Goal: Leave review/rating: Share an evaluation or opinion about a product, service, or content

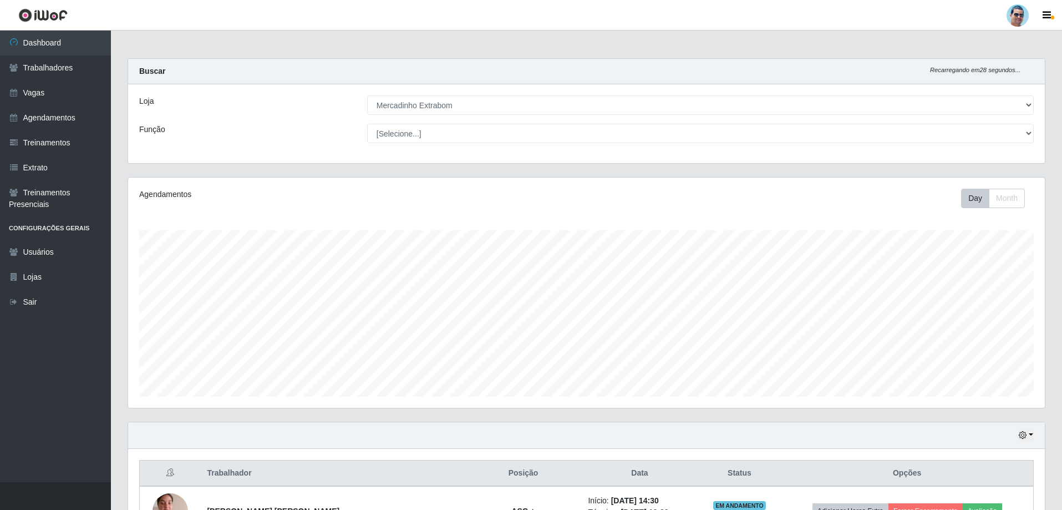
select select "175"
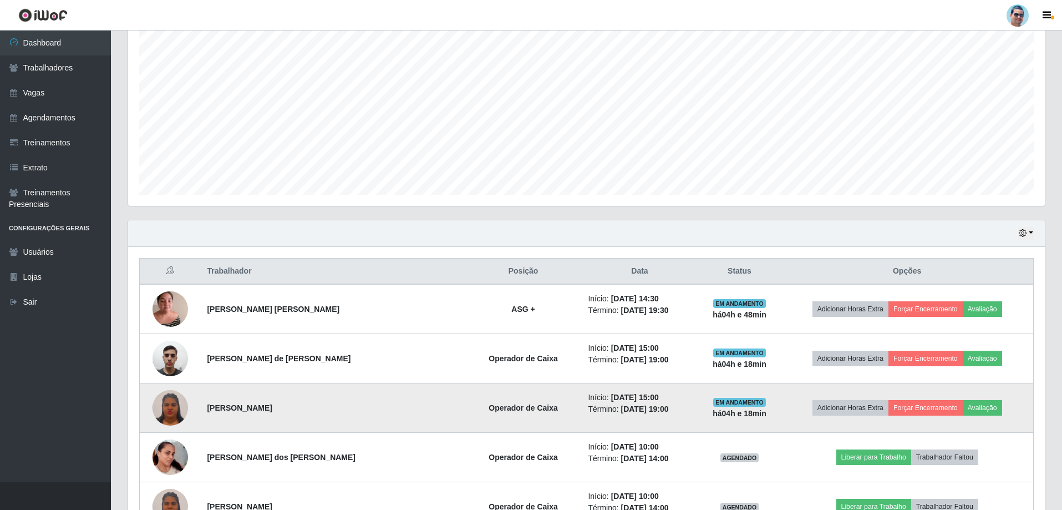
scroll to position [222, 0]
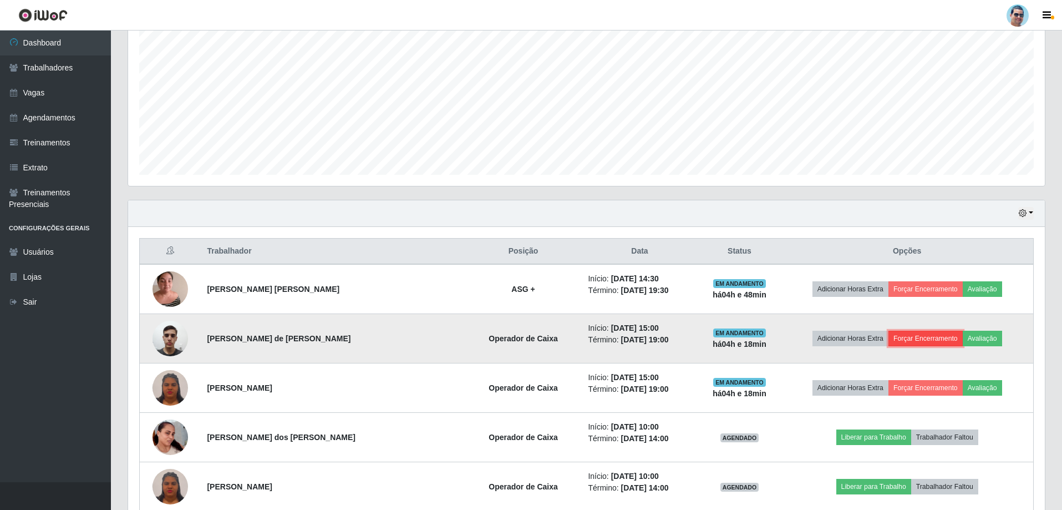
click at [914, 339] on button "Forçar Encerramento" at bounding box center [925, 339] width 74 height 16
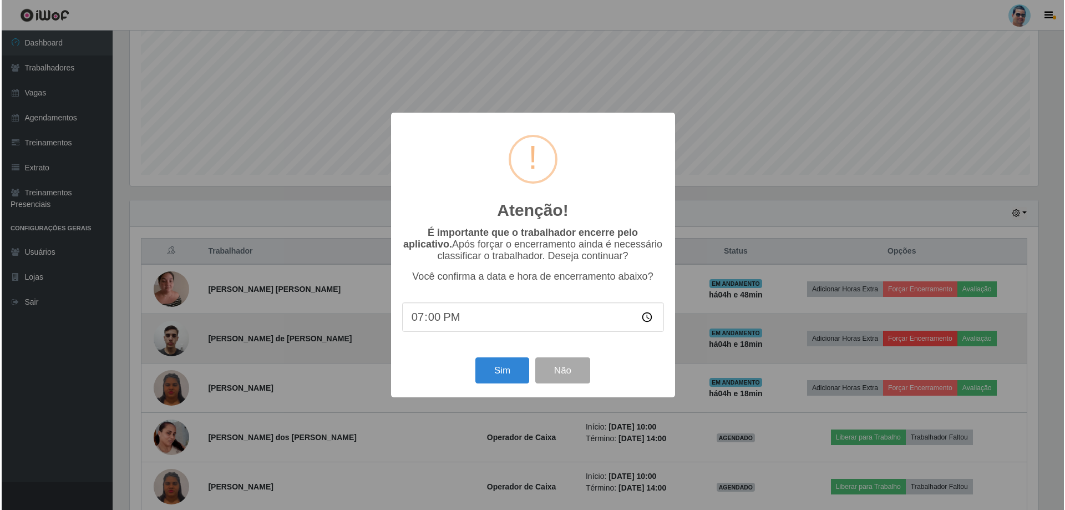
scroll to position [230, 911]
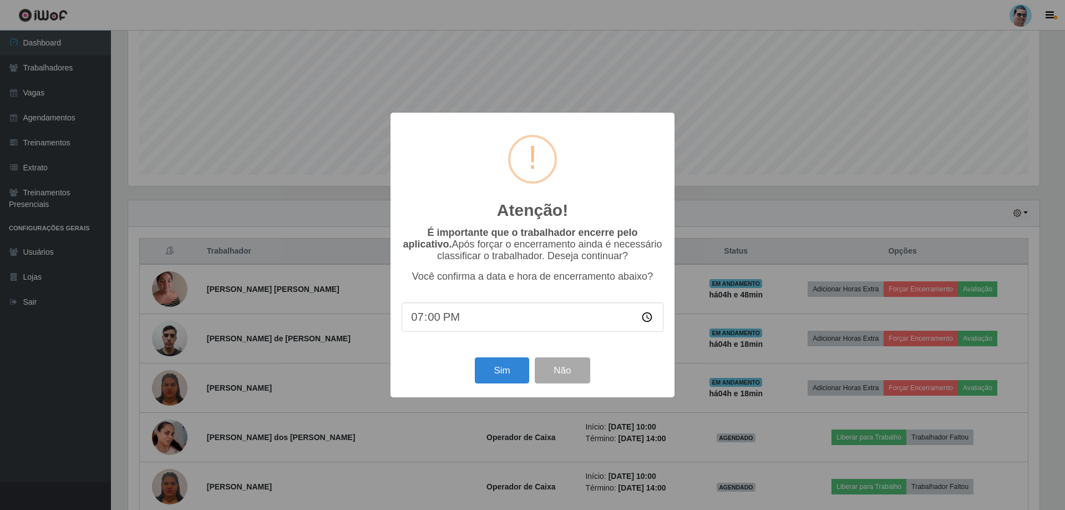
click at [430, 318] on input "19:00" at bounding box center [533, 316] width 262 height 29
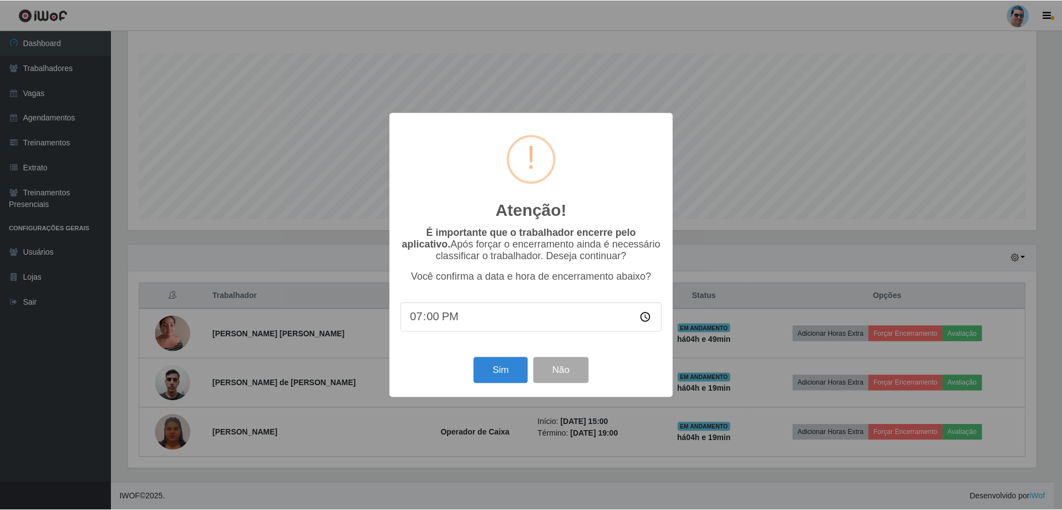
scroll to position [222, 0]
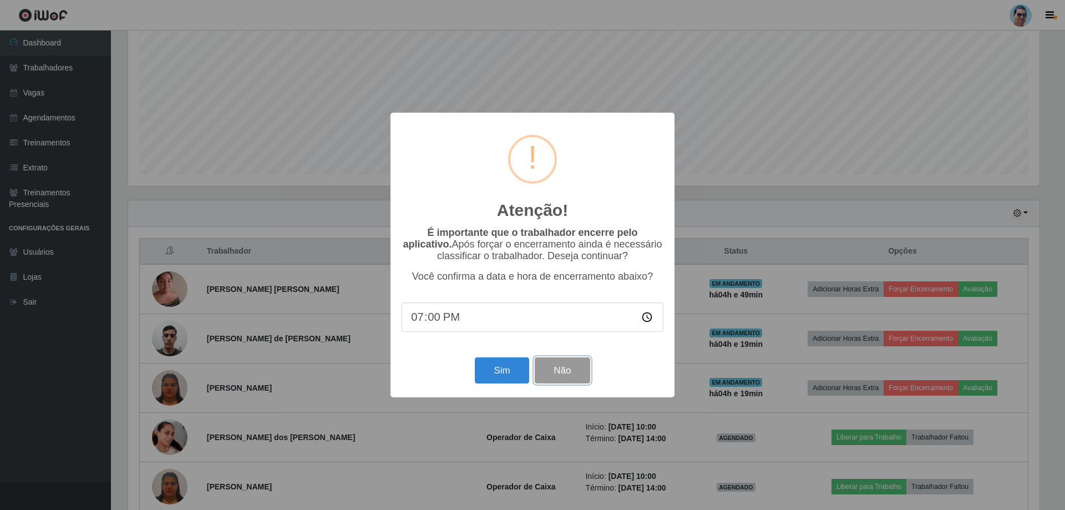
click at [572, 372] on button "Não" at bounding box center [562, 370] width 55 height 26
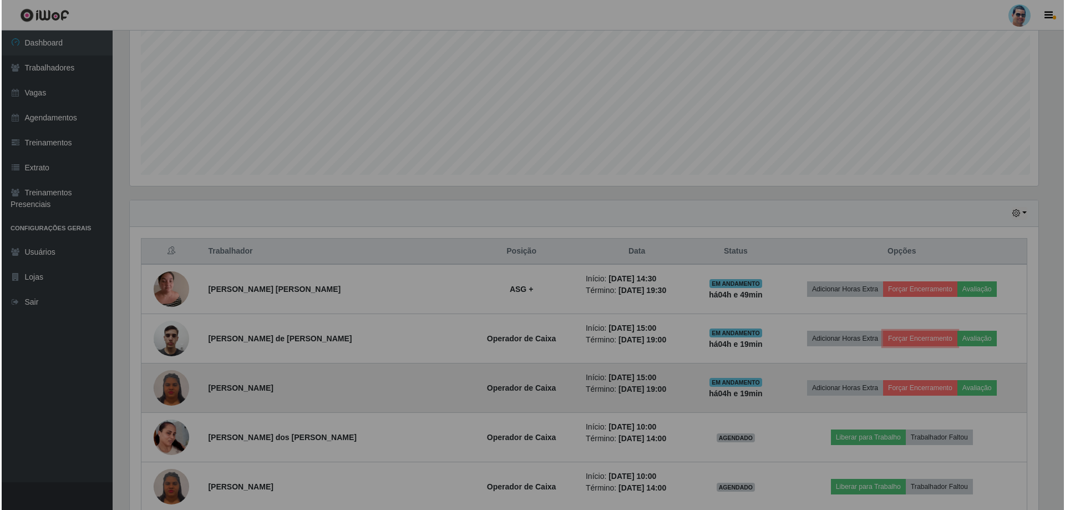
scroll to position [230, 917]
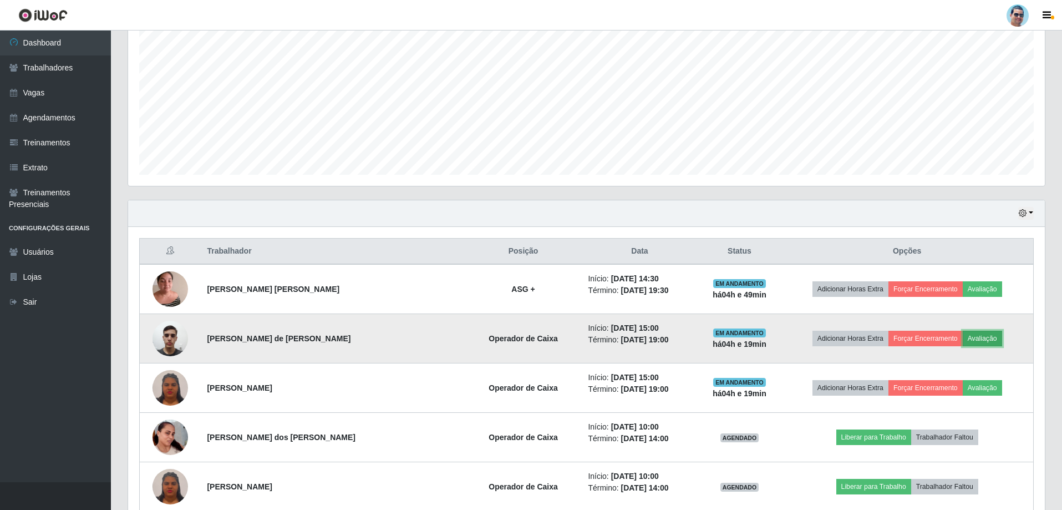
click at [983, 339] on button "Avaliação" at bounding box center [982, 339] width 39 height 16
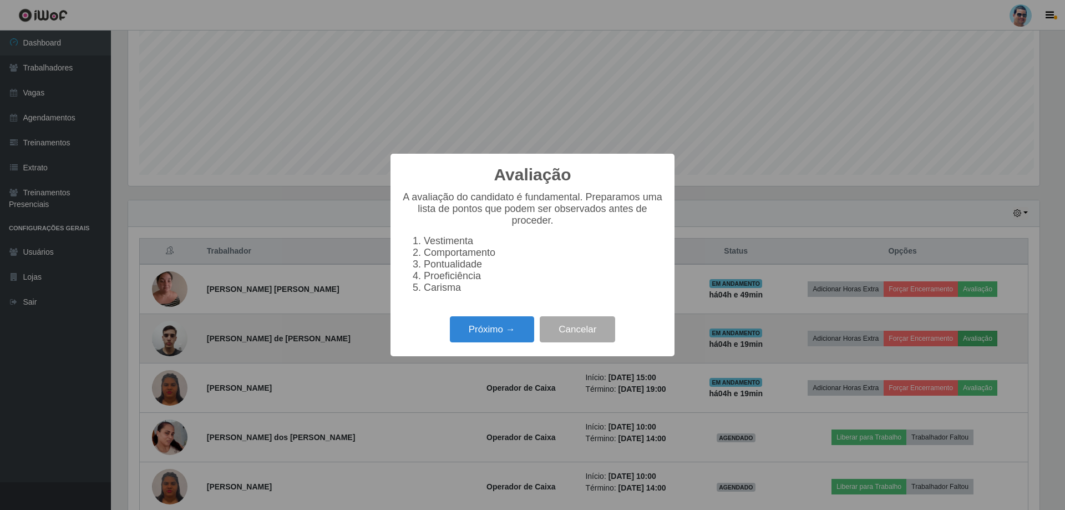
scroll to position [230, 911]
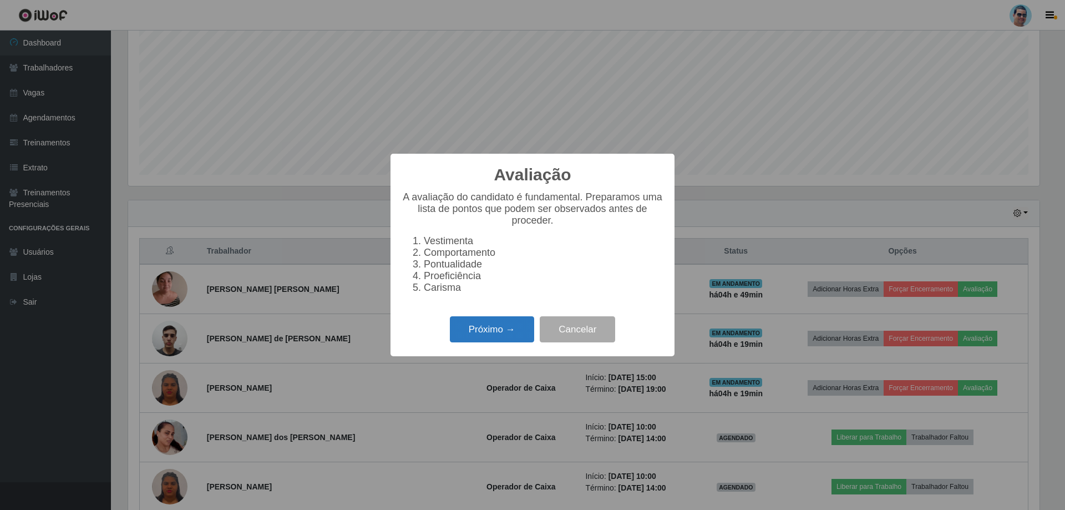
click at [479, 339] on button "Próximo →" at bounding box center [492, 329] width 84 height 26
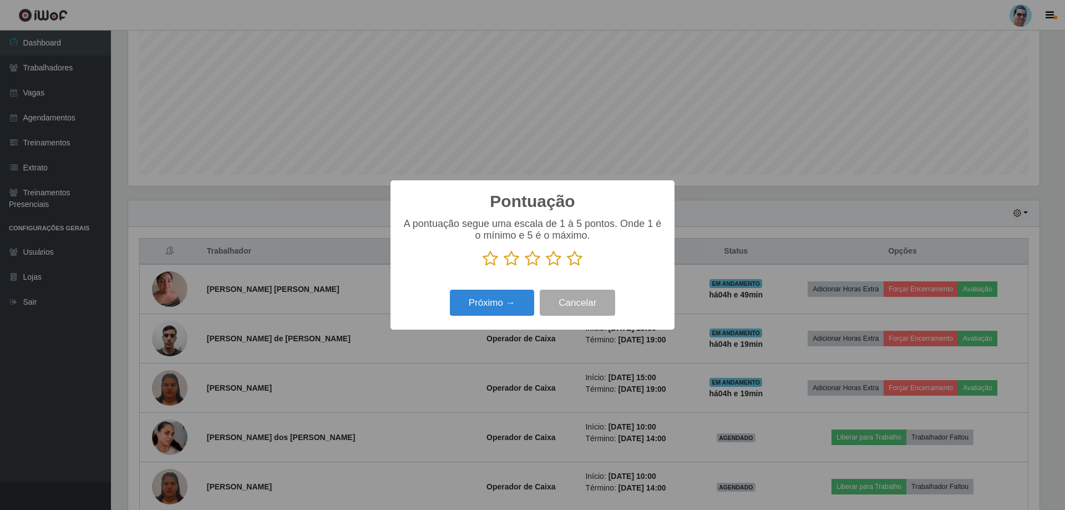
click at [576, 260] on icon at bounding box center [575, 258] width 16 height 17
click at [567, 267] on input "radio" at bounding box center [567, 267] width 0 height 0
click at [506, 295] on button "Próximo →" at bounding box center [492, 302] width 84 height 26
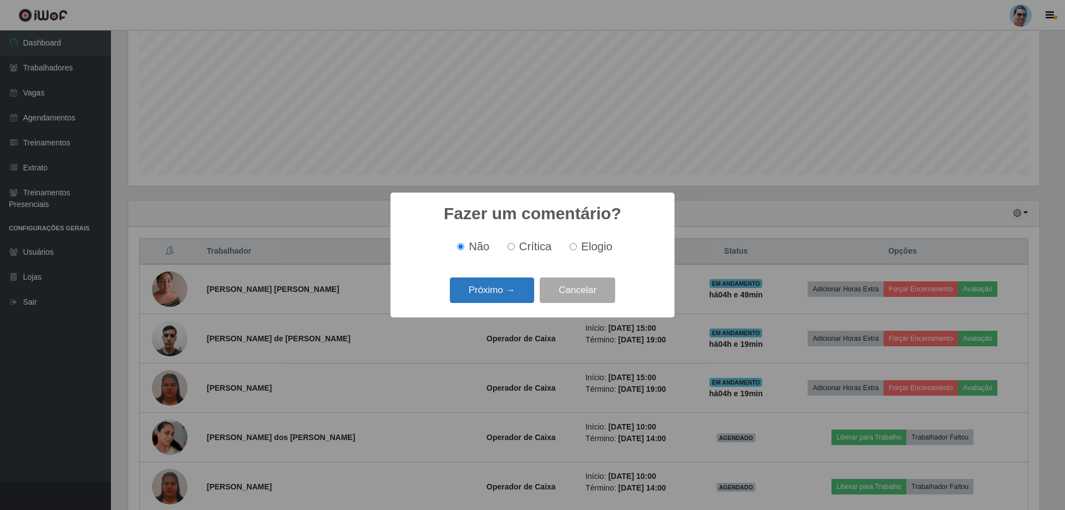
click at [523, 293] on button "Próximo →" at bounding box center [492, 290] width 84 height 26
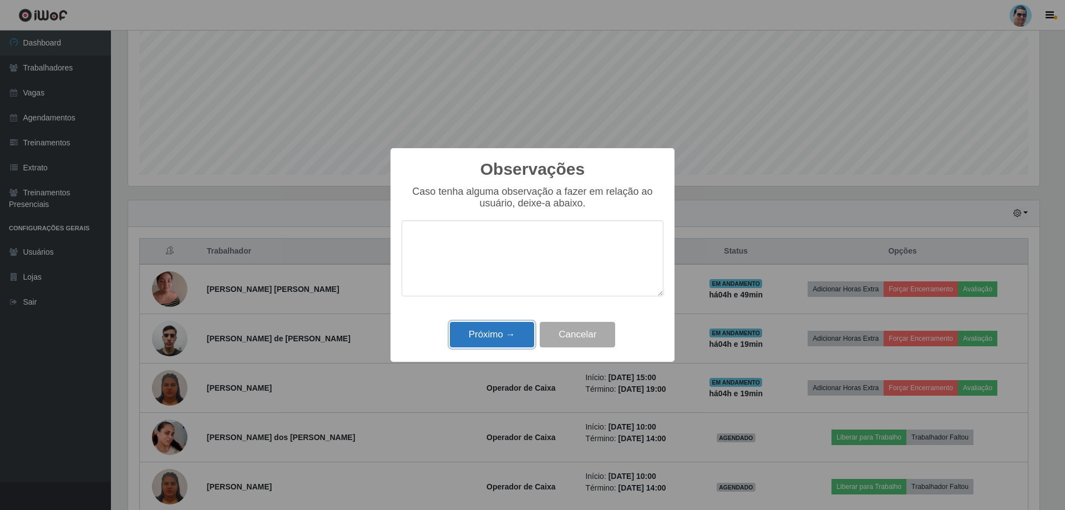
click at [480, 336] on button "Próximo →" at bounding box center [492, 335] width 84 height 26
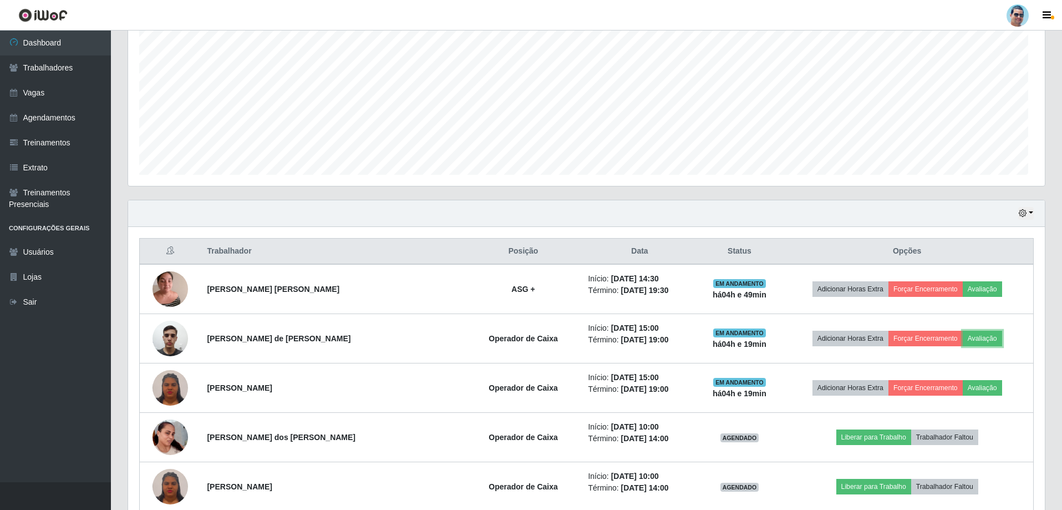
scroll to position [230, 917]
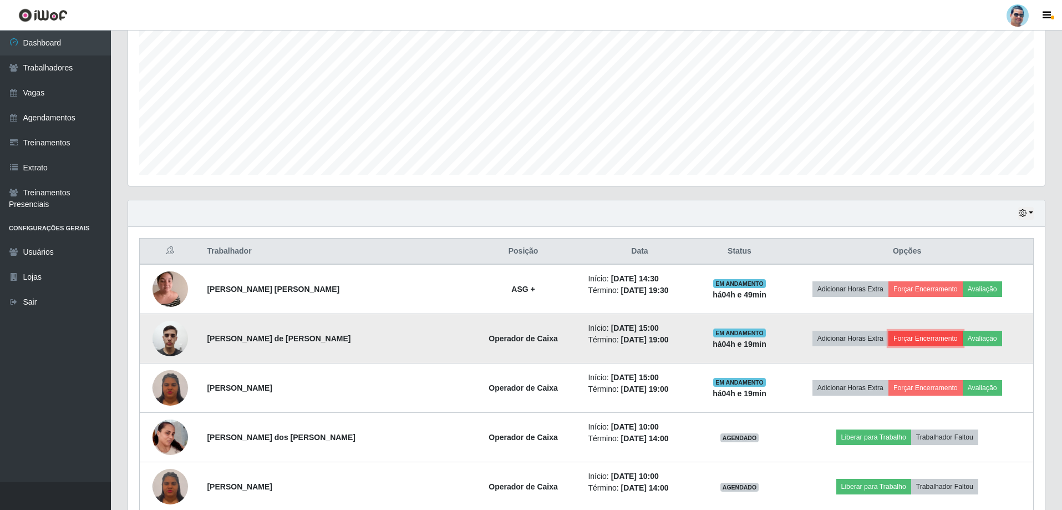
click at [929, 331] on button "Forçar Encerramento" at bounding box center [925, 339] width 74 height 16
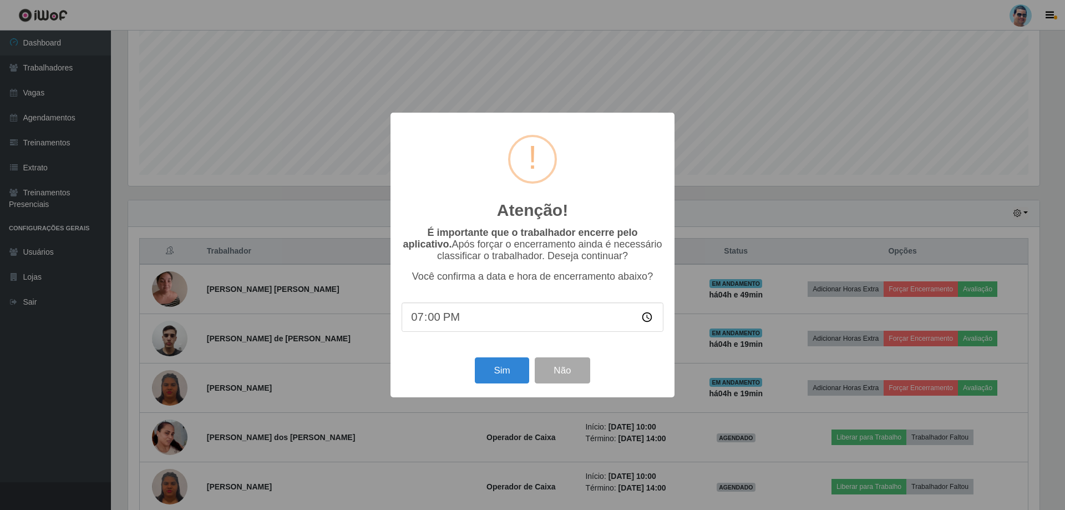
click at [428, 316] on input "19:00" at bounding box center [533, 316] width 262 height 29
click at [497, 381] on button "Sim" at bounding box center [502, 370] width 54 height 26
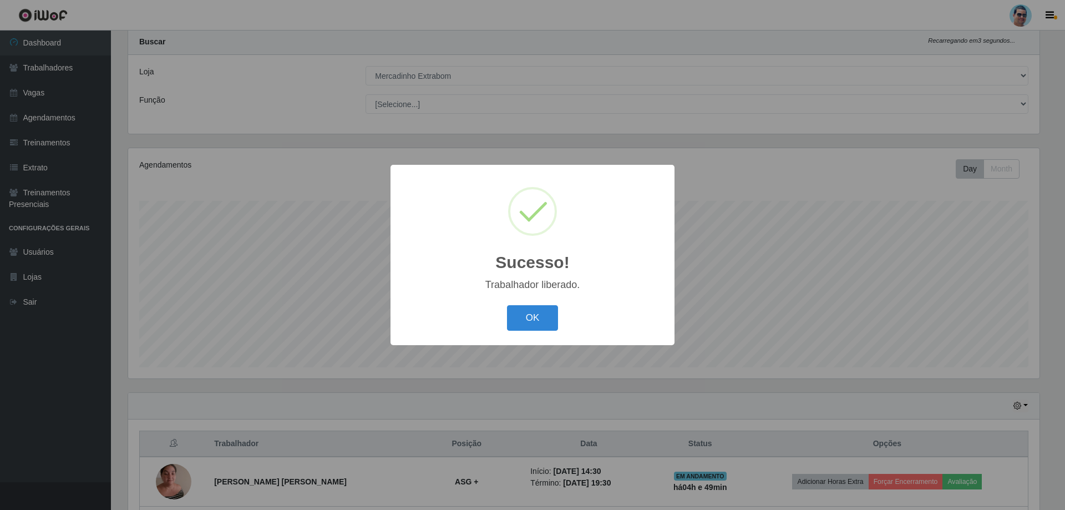
click at [558, 313] on div "OK Cancel" at bounding box center [533, 318] width 262 height 32
click at [545, 325] on button "OK" at bounding box center [533, 318] width 52 height 26
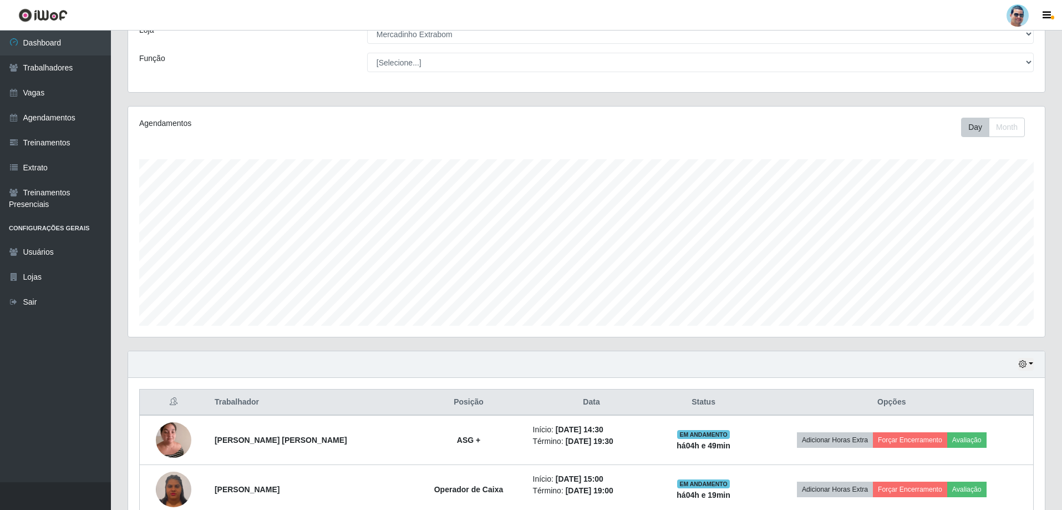
scroll to position [128, 0]
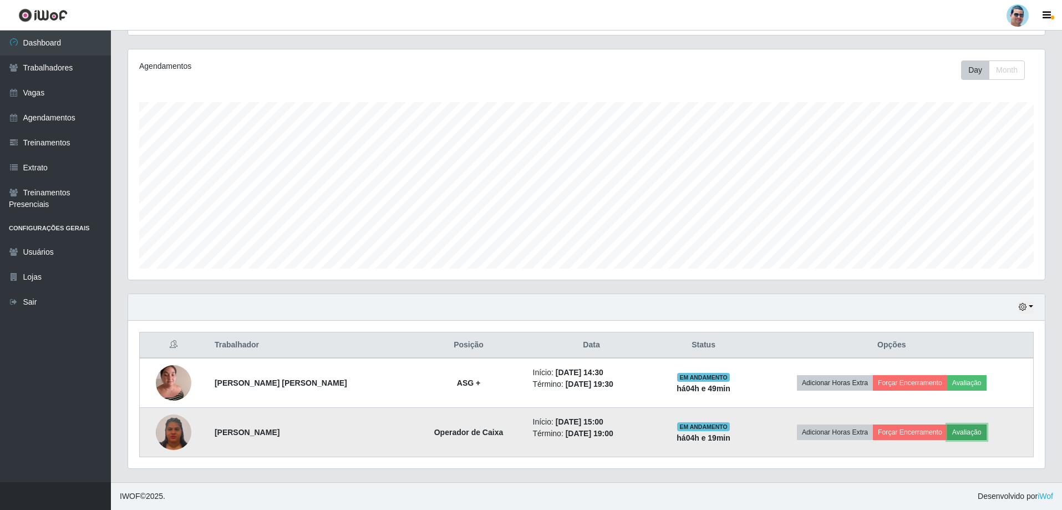
click at [964, 430] on button "Avaliação" at bounding box center [966, 432] width 39 height 16
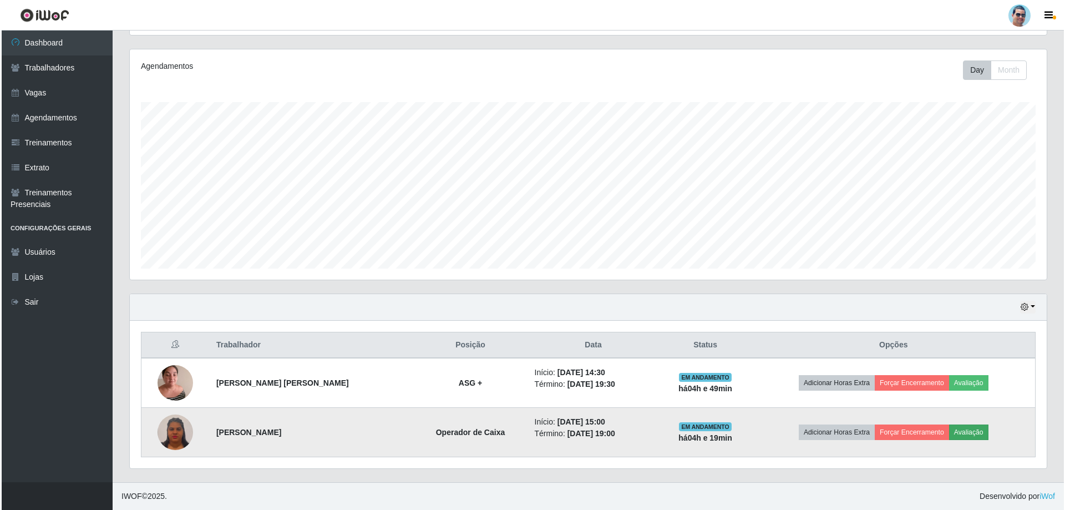
scroll to position [230, 911]
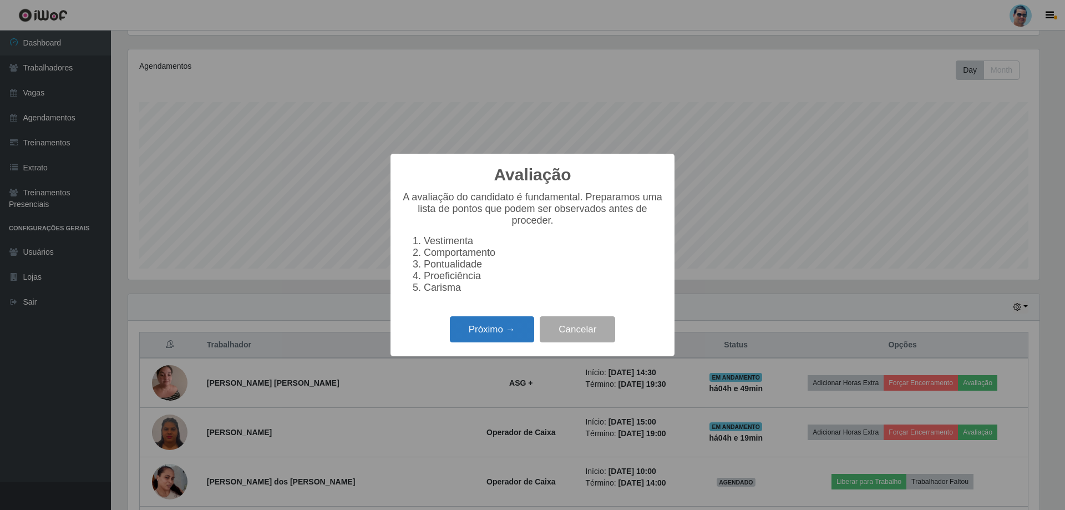
click at [500, 341] on button "Próximo →" at bounding box center [492, 329] width 84 height 26
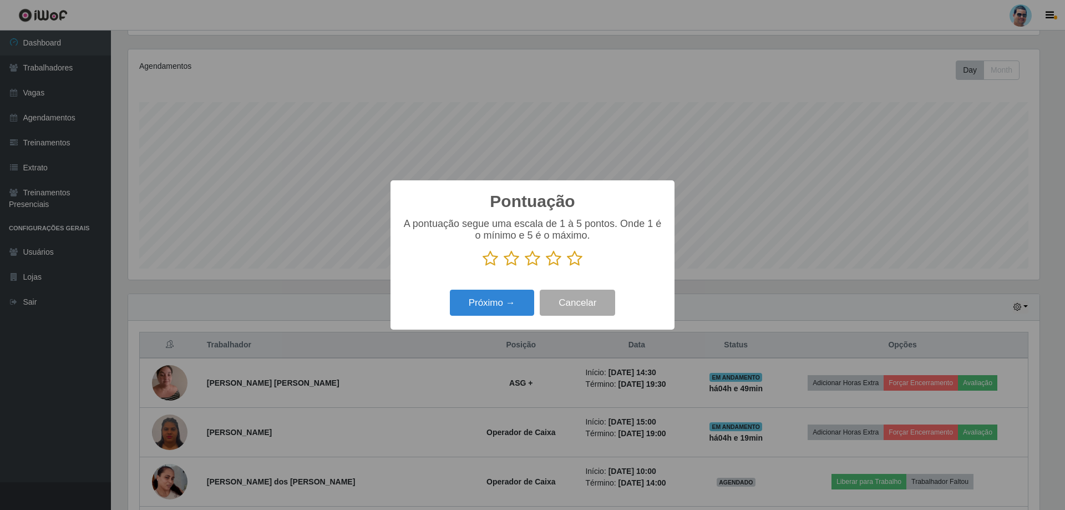
click at [578, 258] on icon at bounding box center [575, 258] width 16 height 17
click at [567, 267] on input "radio" at bounding box center [567, 267] width 0 height 0
click at [514, 308] on button "Próximo →" at bounding box center [492, 302] width 84 height 26
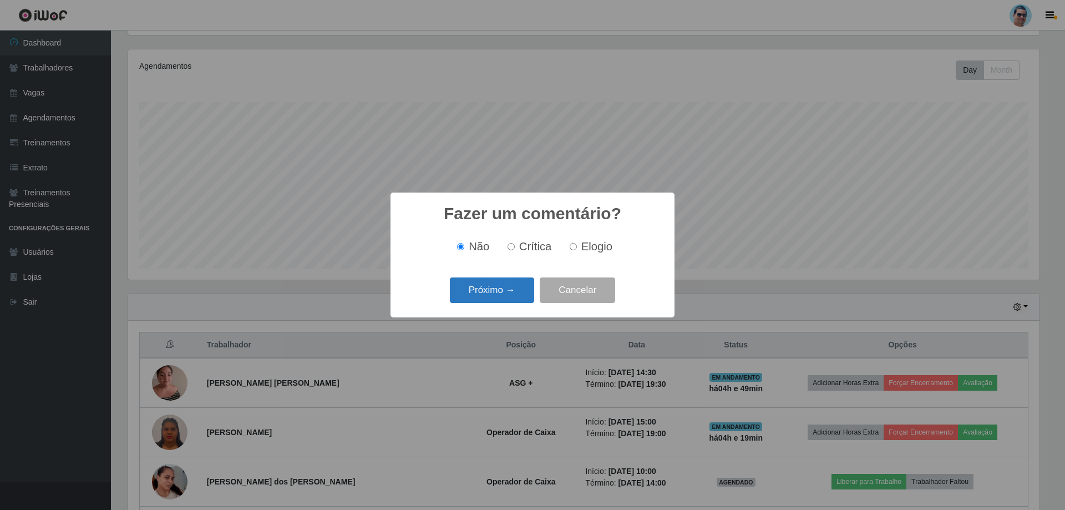
click at [514, 296] on button "Próximo →" at bounding box center [492, 290] width 84 height 26
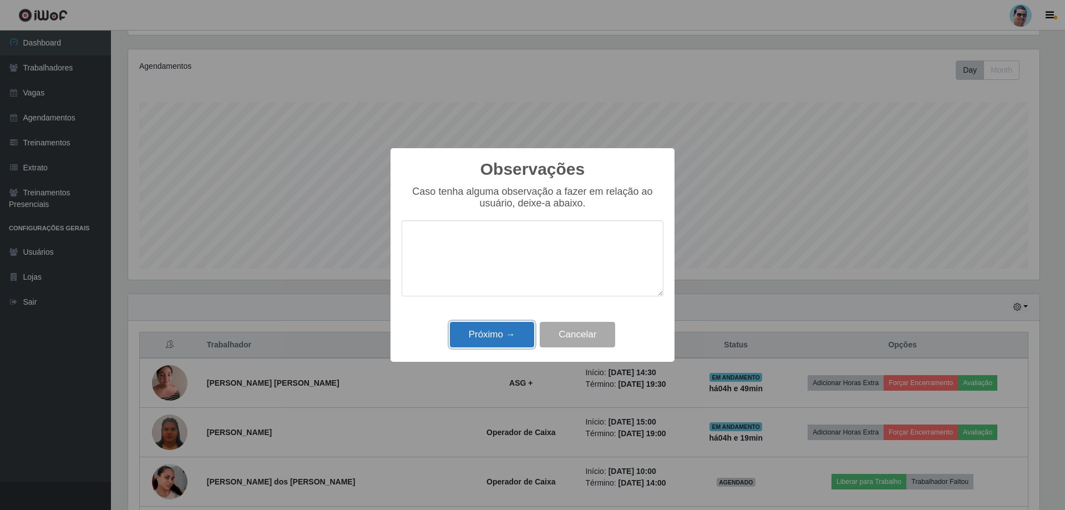
click at [507, 336] on button "Próximo →" at bounding box center [492, 335] width 84 height 26
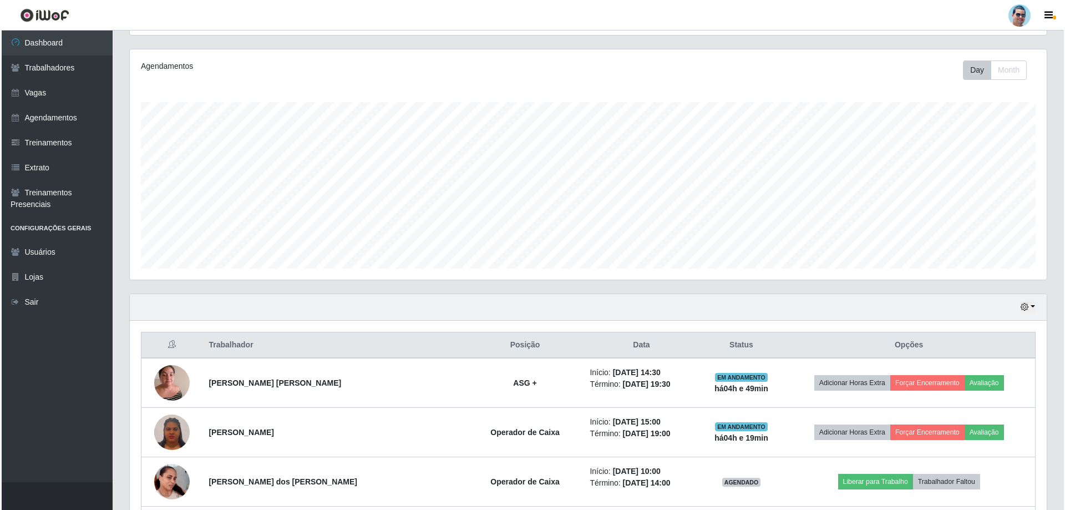
scroll to position [230, 917]
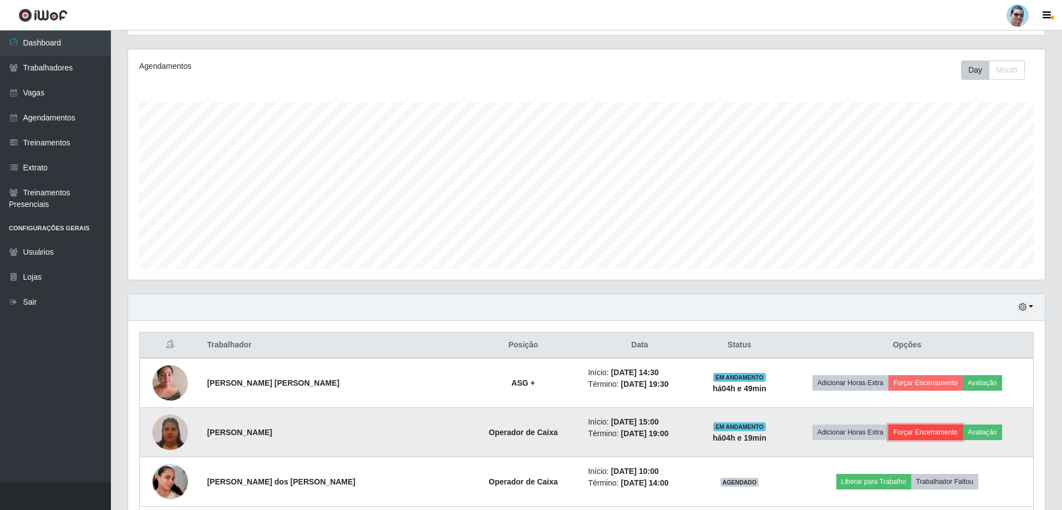
click at [931, 440] on button "Forçar Encerramento" at bounding box center [925, 432] width 74 height 16
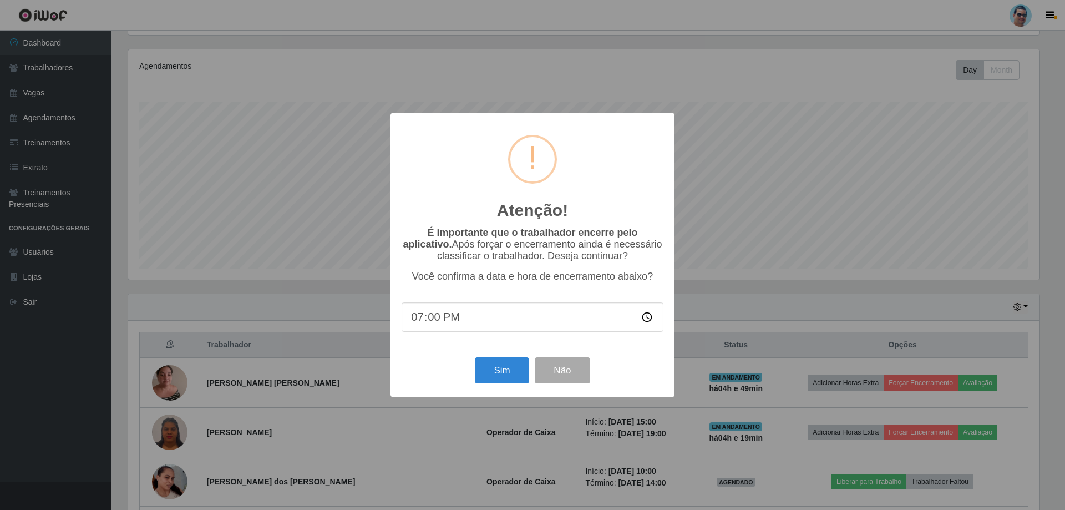
click at [435, 321] on input "19:00" at bounding box center [533, 316] width 262 height 29
click at [433, 317] on input "19:00" at bounding box center [533, 316] width 262 height 29
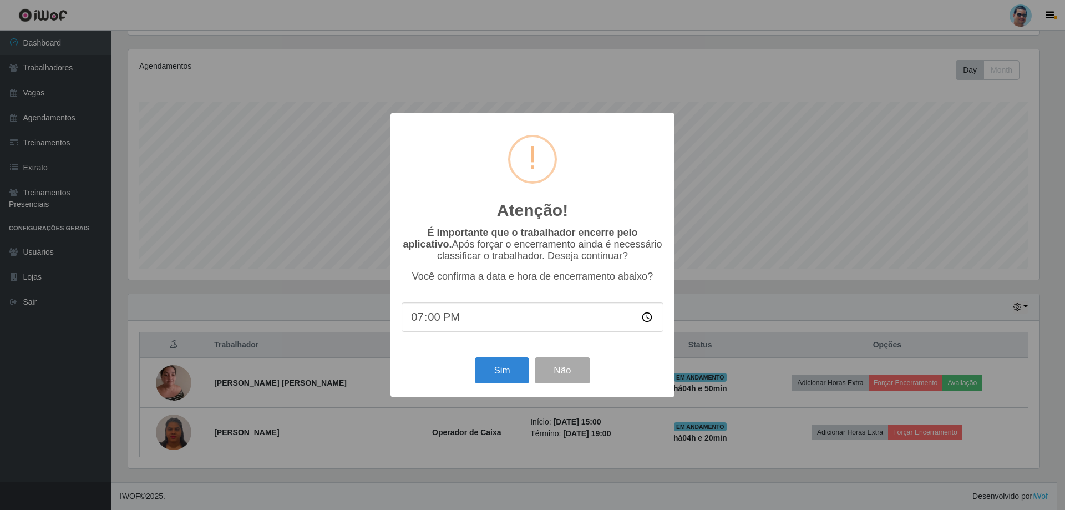
type input "19:09"
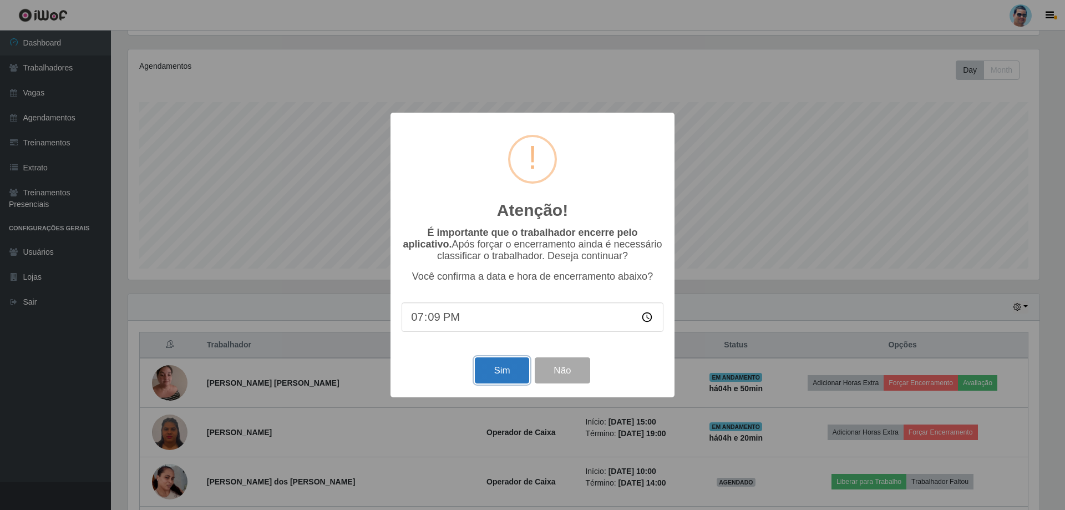
click at [491, 378] on button "Sim" at bounding box center [502, 370] width 54 height 26
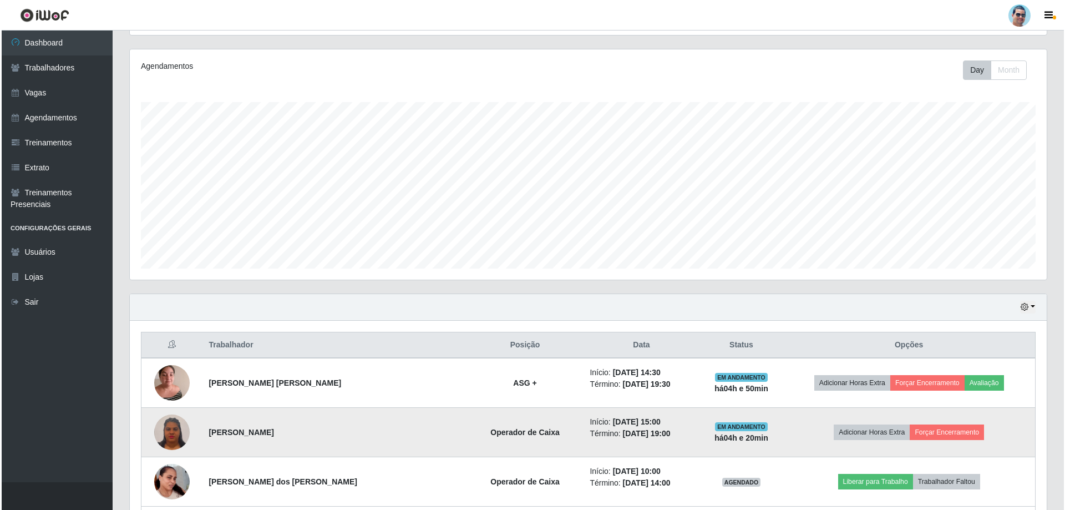
scroll to position [0, 0]
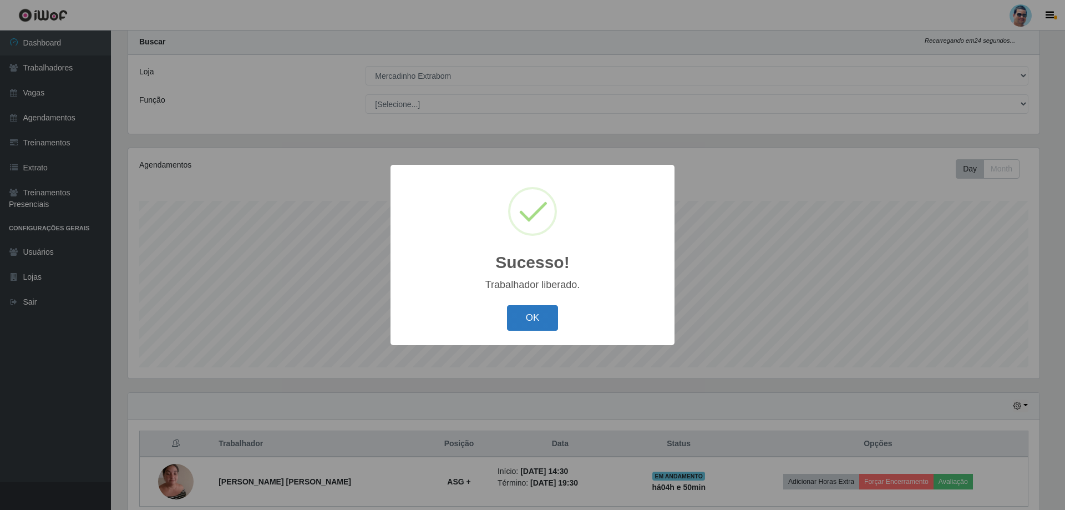
click at [549, 308] on button "OK" at bounding box center [533, 318] width 52 height 26
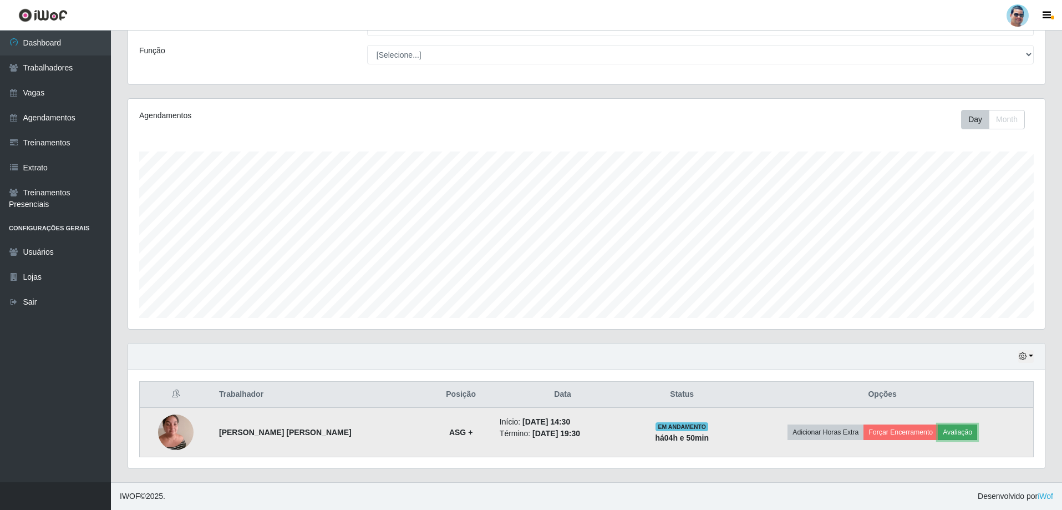
click at [972, 433] on button "Avaliação" at bounding box center [957, 432] width 39 height 16
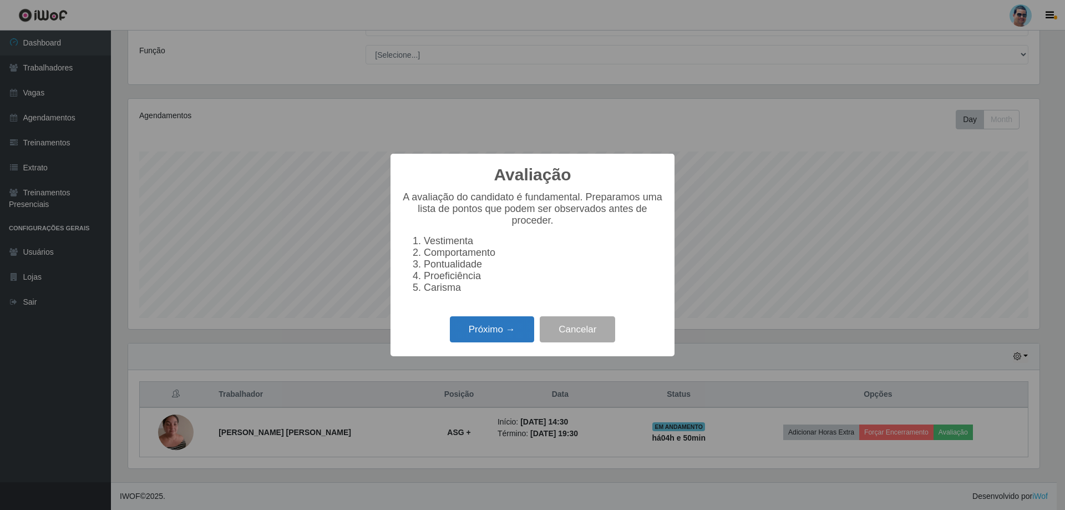
click at [488, 333] on button "Próximo →" at bounding box center [492, 329] width 84 height 26
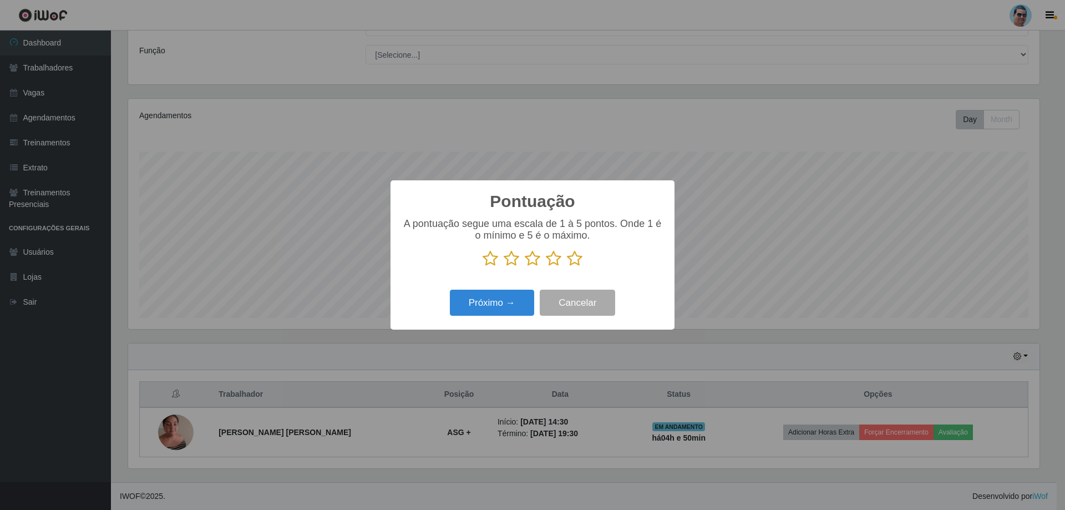
click at [536, 259] on icon at bounding box center [533, 258] width 16 height 17
click at [525, 267] on input "radio" at bounding box center [525, 267] width 0 height 0
click at [525, 308] on button "Próximo →" at bounding box center [492, 302] width 84 height 26
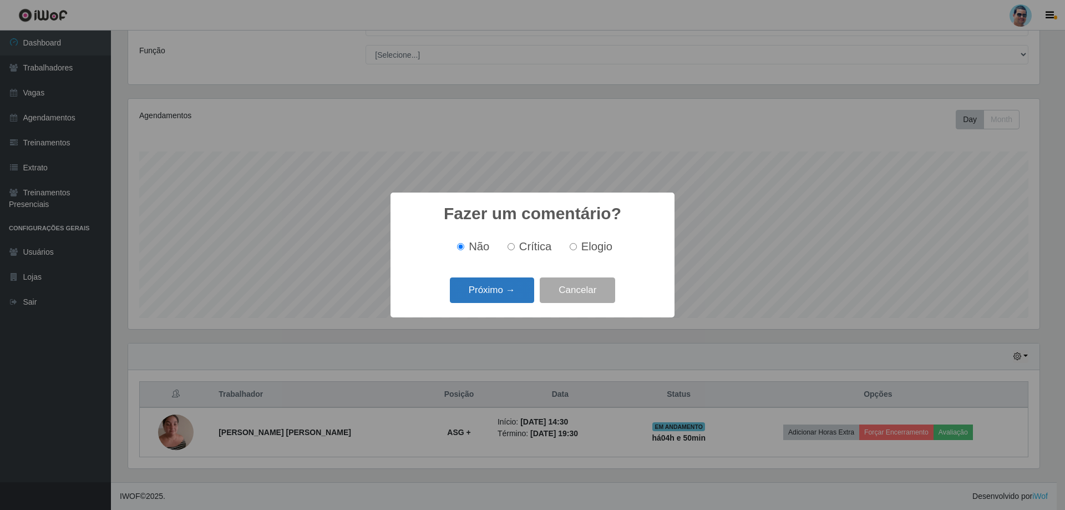
click at [518, 288] on button "Próximo →" at bounding box center [492, 290] width 84 height 26
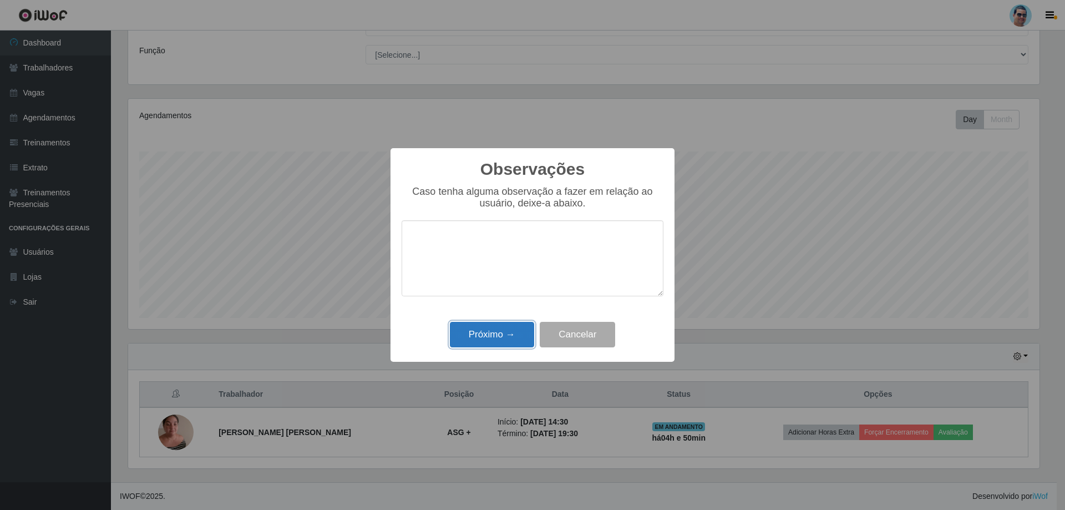
click at [509, 328] on button "Próximo →" at bounding box center [492, 335] width 84 height 26
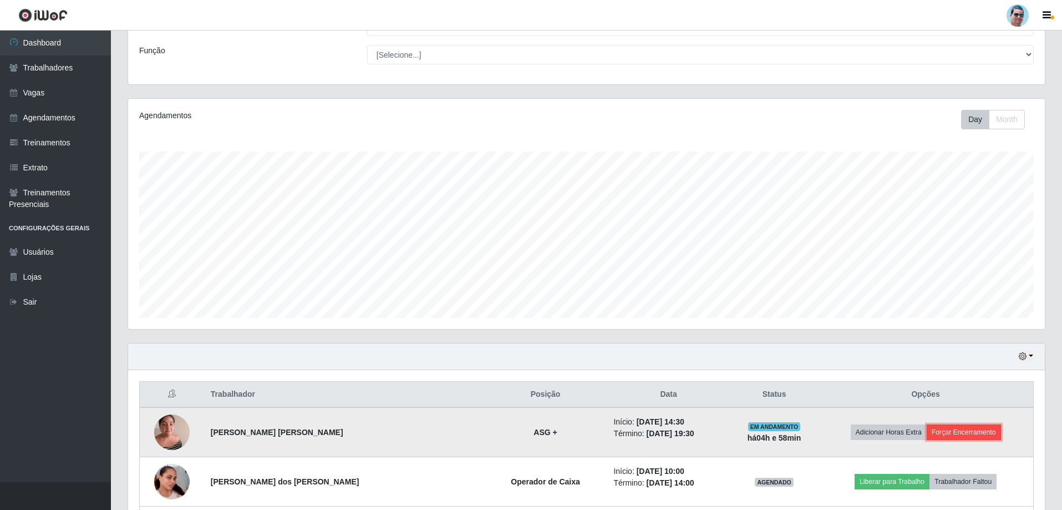
click at [975, 425] on button "Forçar Encerramento" at bounding box center [964, 432] width 74 height 16
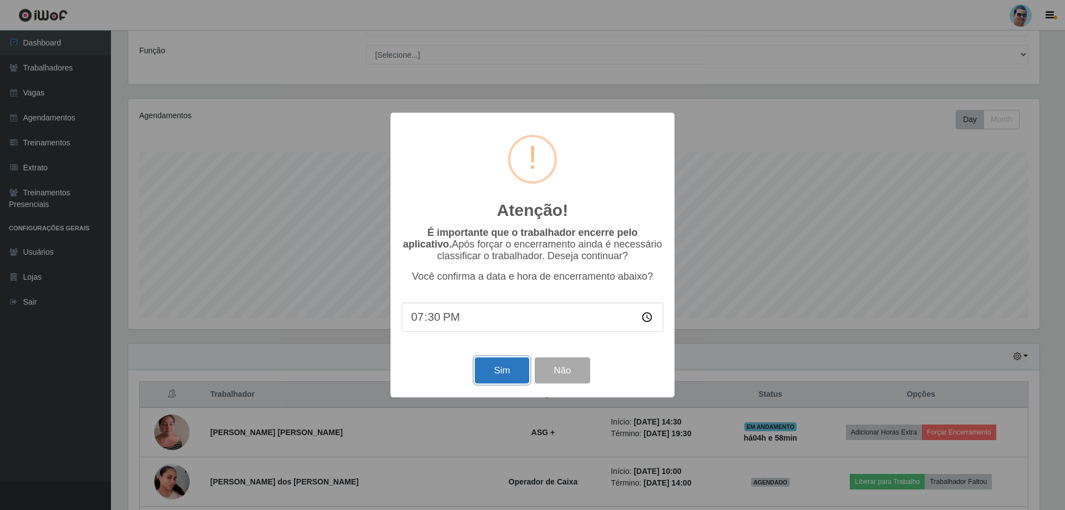
click at [517, 364] on button "Sim" at bounding box center [502, 370] width 54 height 26
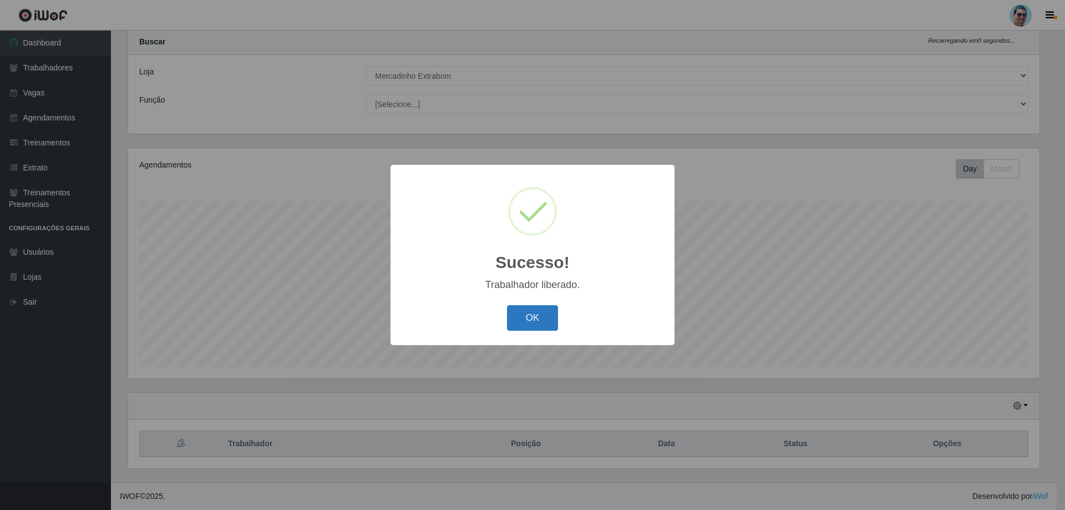
click at [512, 315] on button "OK" at bounding box center [533, 318] width 52 height 26
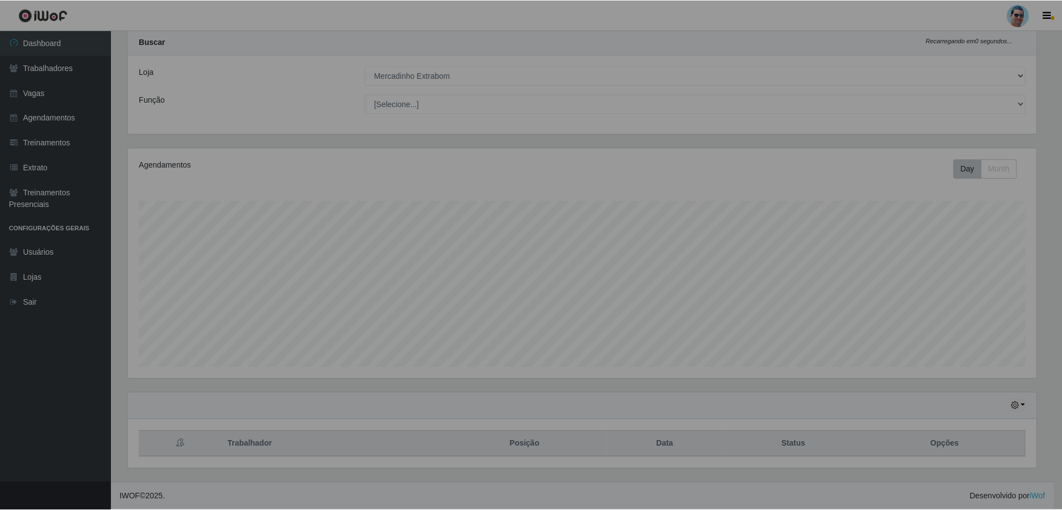
scroll to position [230, 917]
